Goal: Transaction & Acquisition: Register for event/course

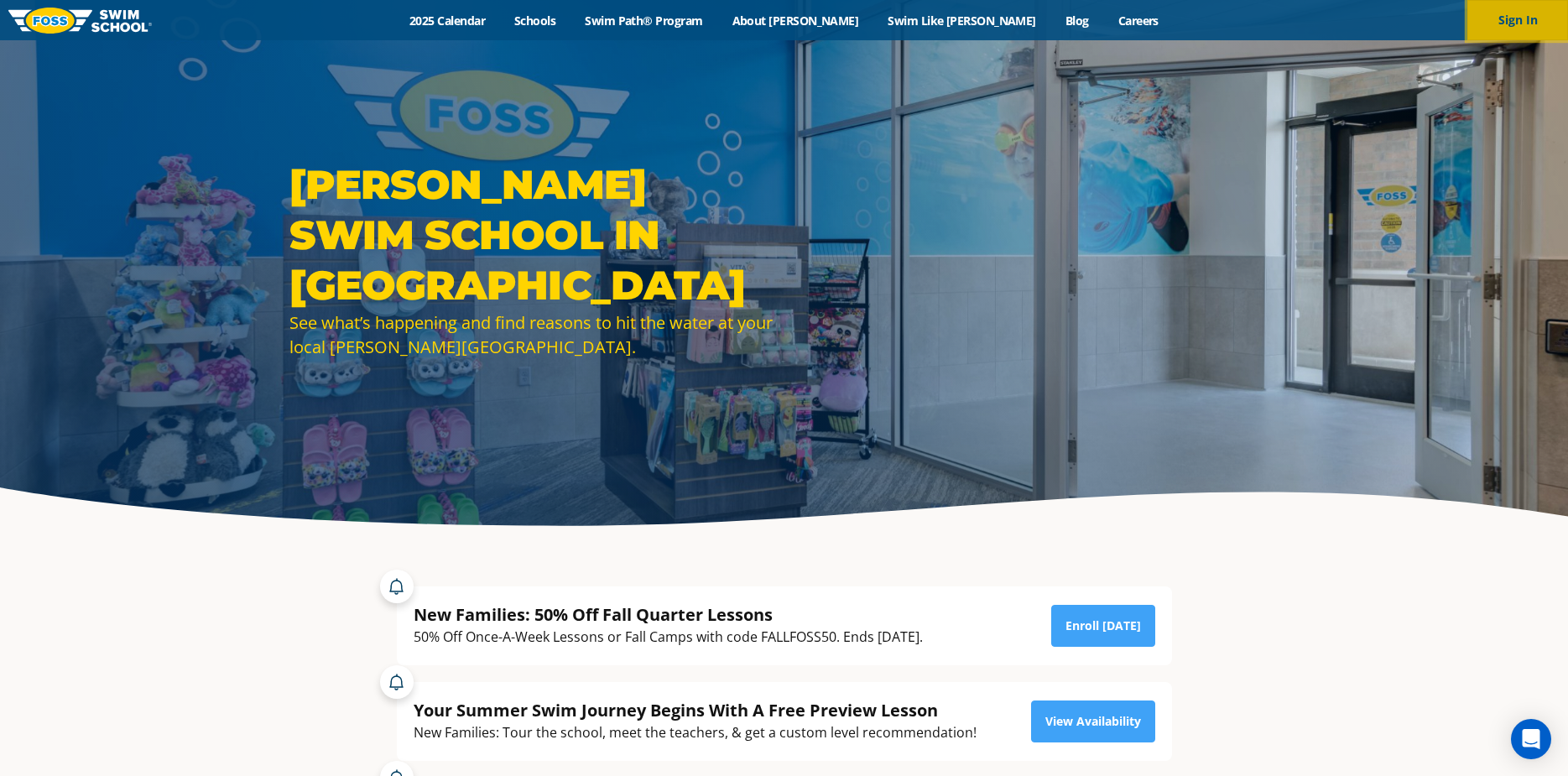
click at [1517, 22] on button "Sign In" at bounding box center [1518, 19] width 101 height 40
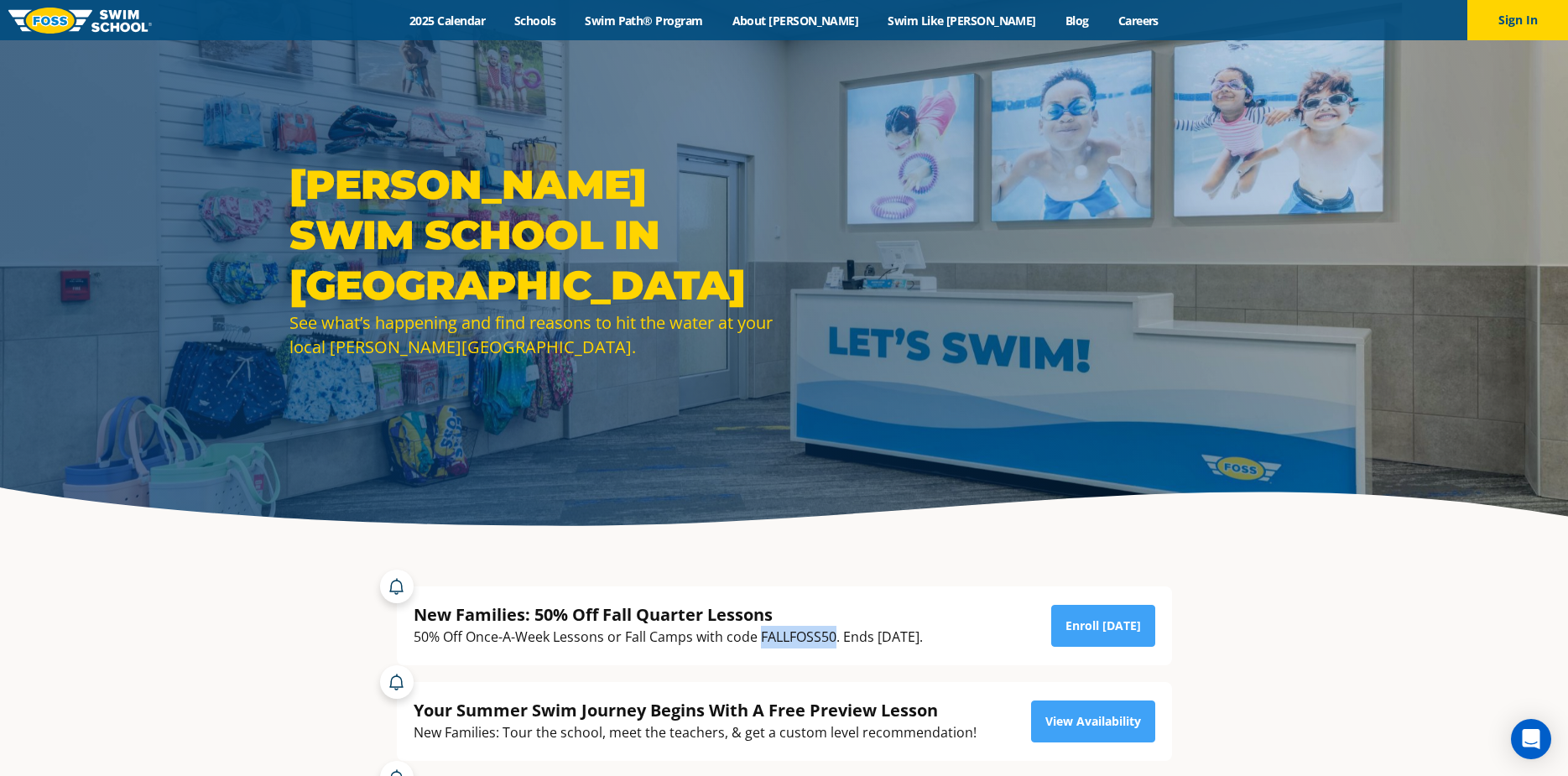
drag, startPoint x: 836, startPoint y: 634, endPoint x: 763, endPoint y: 644, distance: 73.7
click at [763, 644] on div "50% Off Once-A-Week Lessons or Fall Camps with code FALLFOSS50. Ends [DATE]." at bounding box center [668, 637] width 510 height 22
copy div "FALLFOSS50"
click at [1516, 16] on button "Sign In" at bounding box center [1518, 19] width 101 height 40
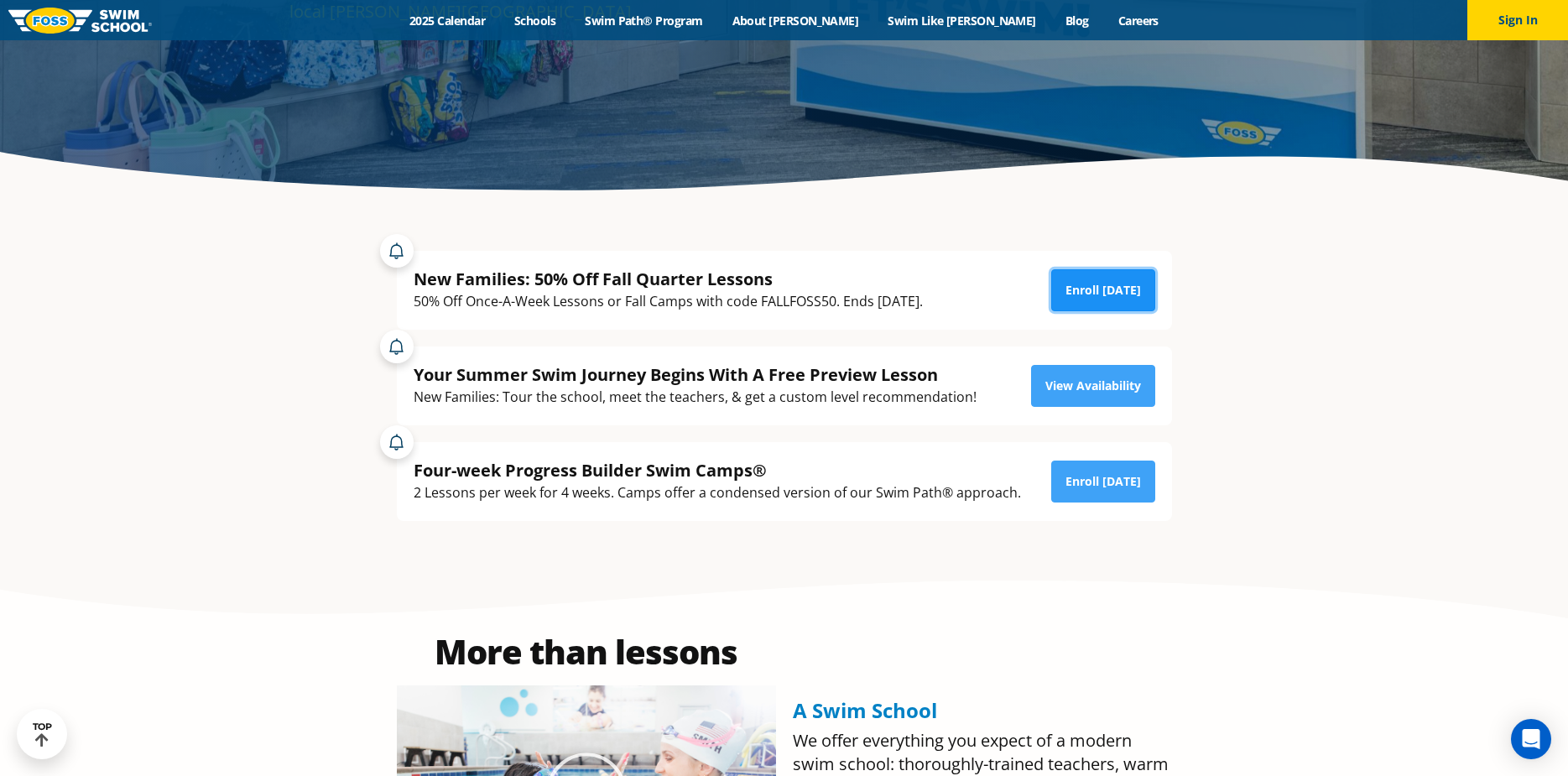
click at [1120, 284] on link "Enroll [DATE]" at bounding box center [1103, 289] width 104 height 42
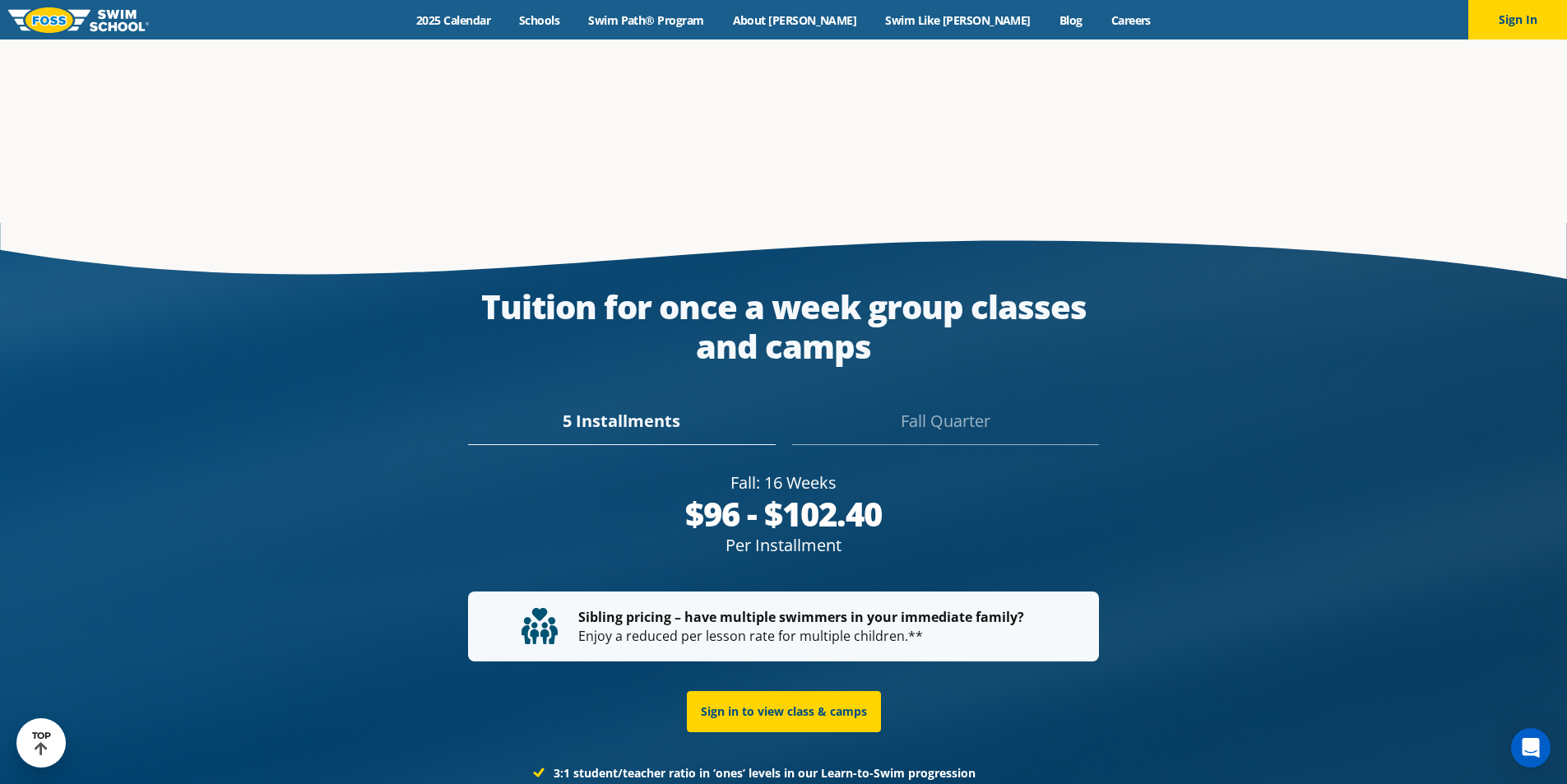
scroll to position [2960, 0]
